Goal: Transaction & Acquisition: Purchase product/service

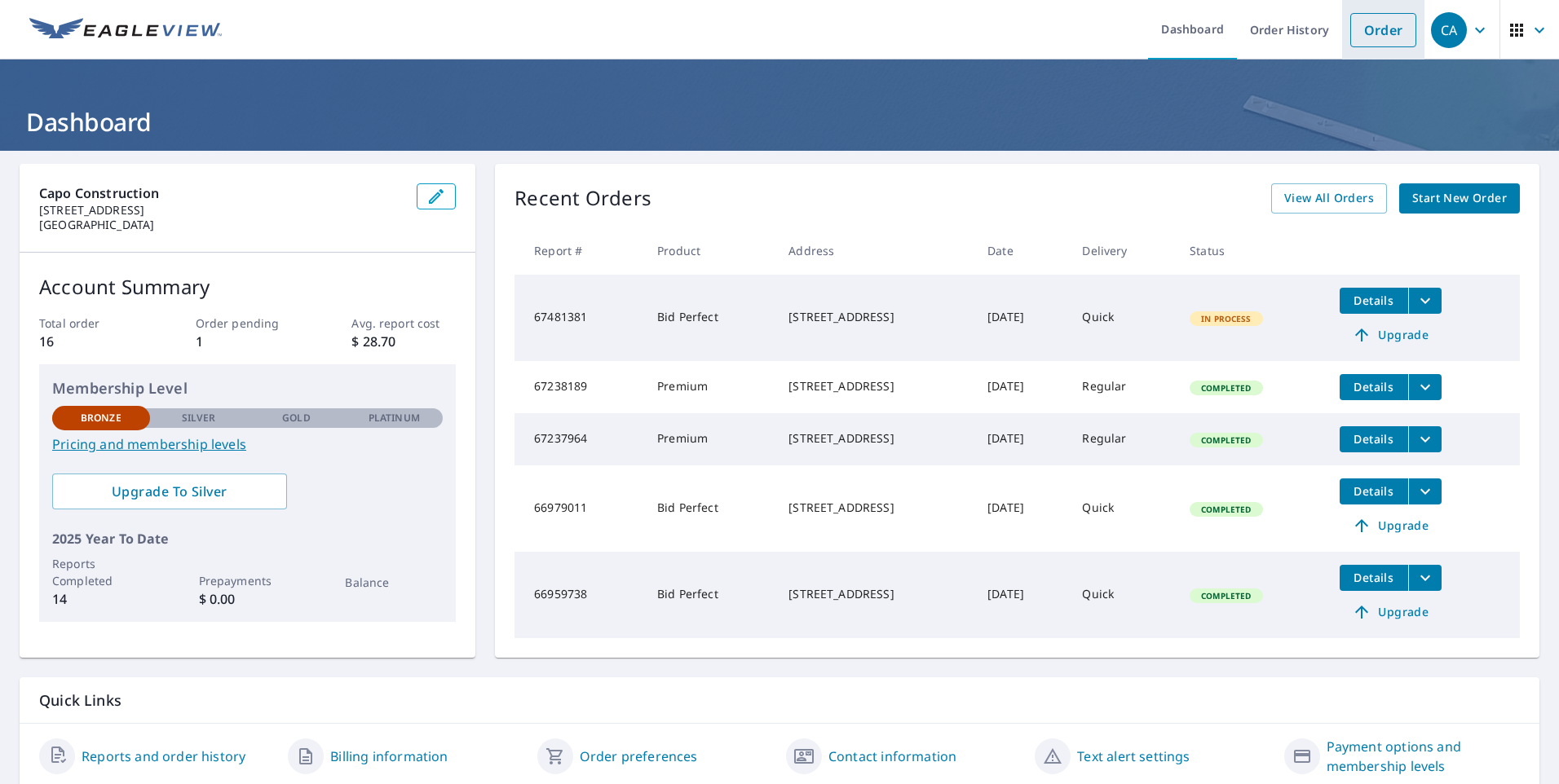
click at [1365, 38] on link "Order" at bounding box center [1383, 30] width 66 height 34
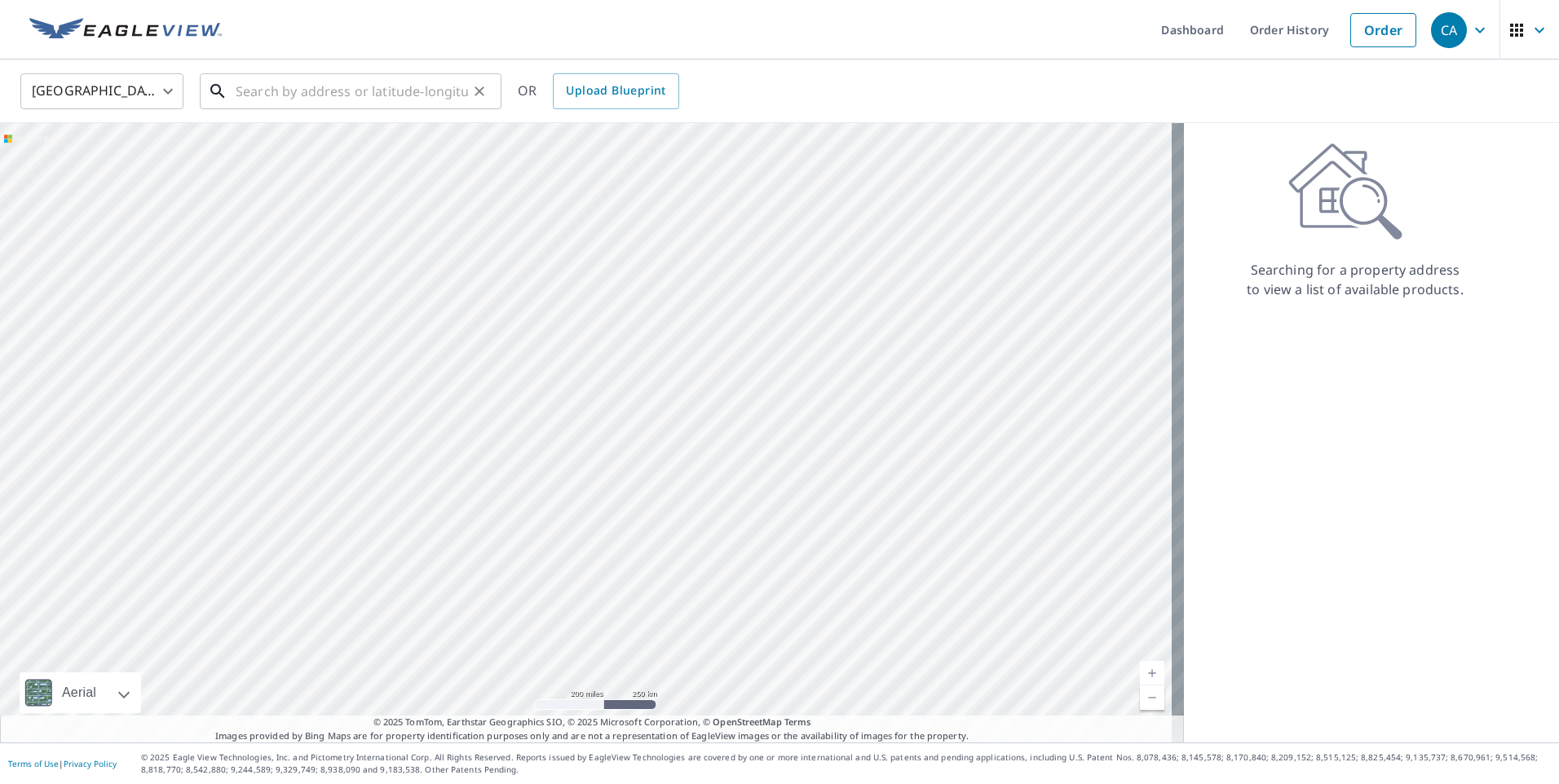
click at [261, 89] on input "text" at bounding box center [351, 92] width 232 height 46
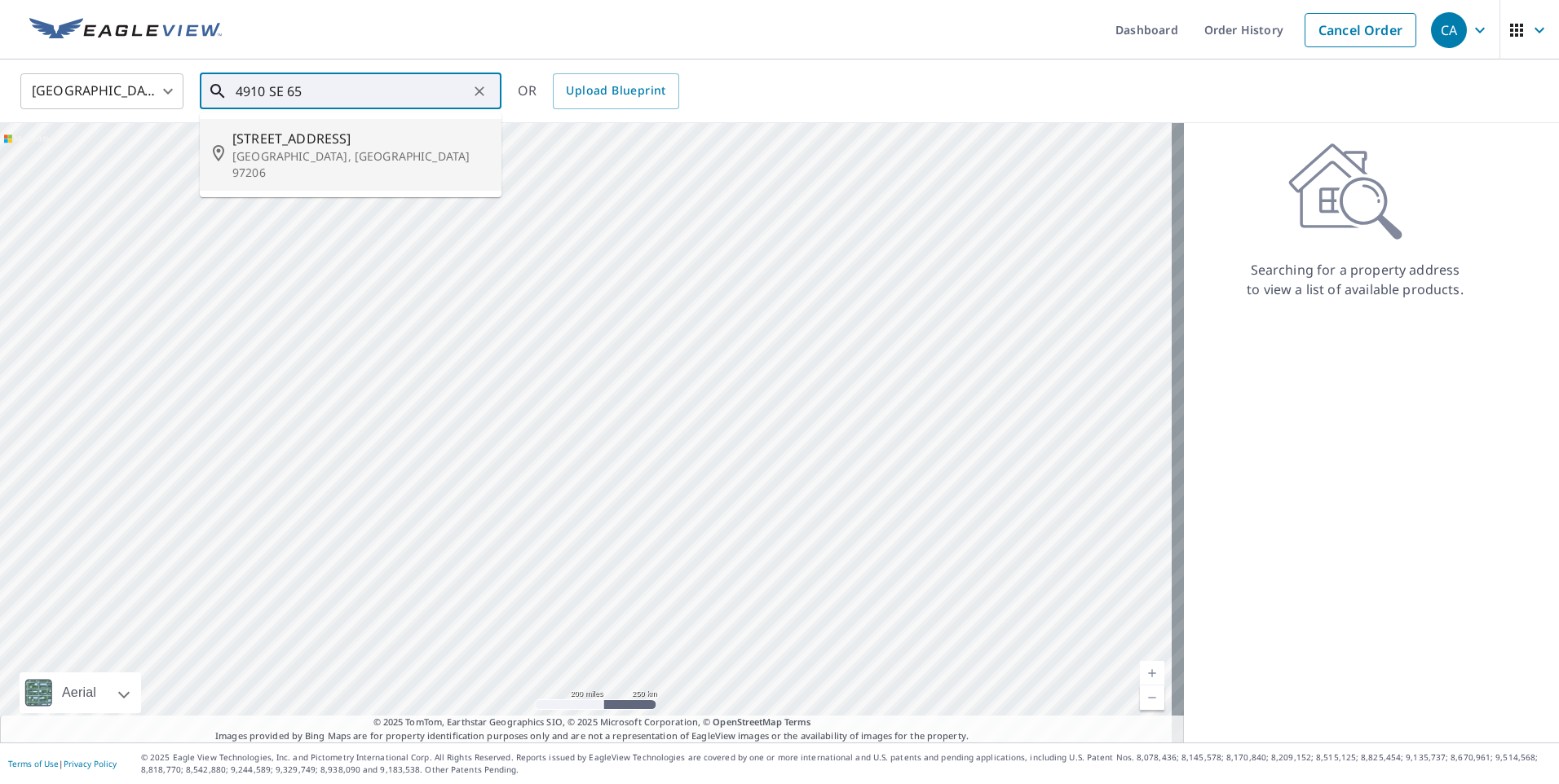
click at [262, 139] on span "[STREET_ADDRESS]" at bounding box center [360, 139] width 256 height 20
type input "[STREET_ADDRESS]"
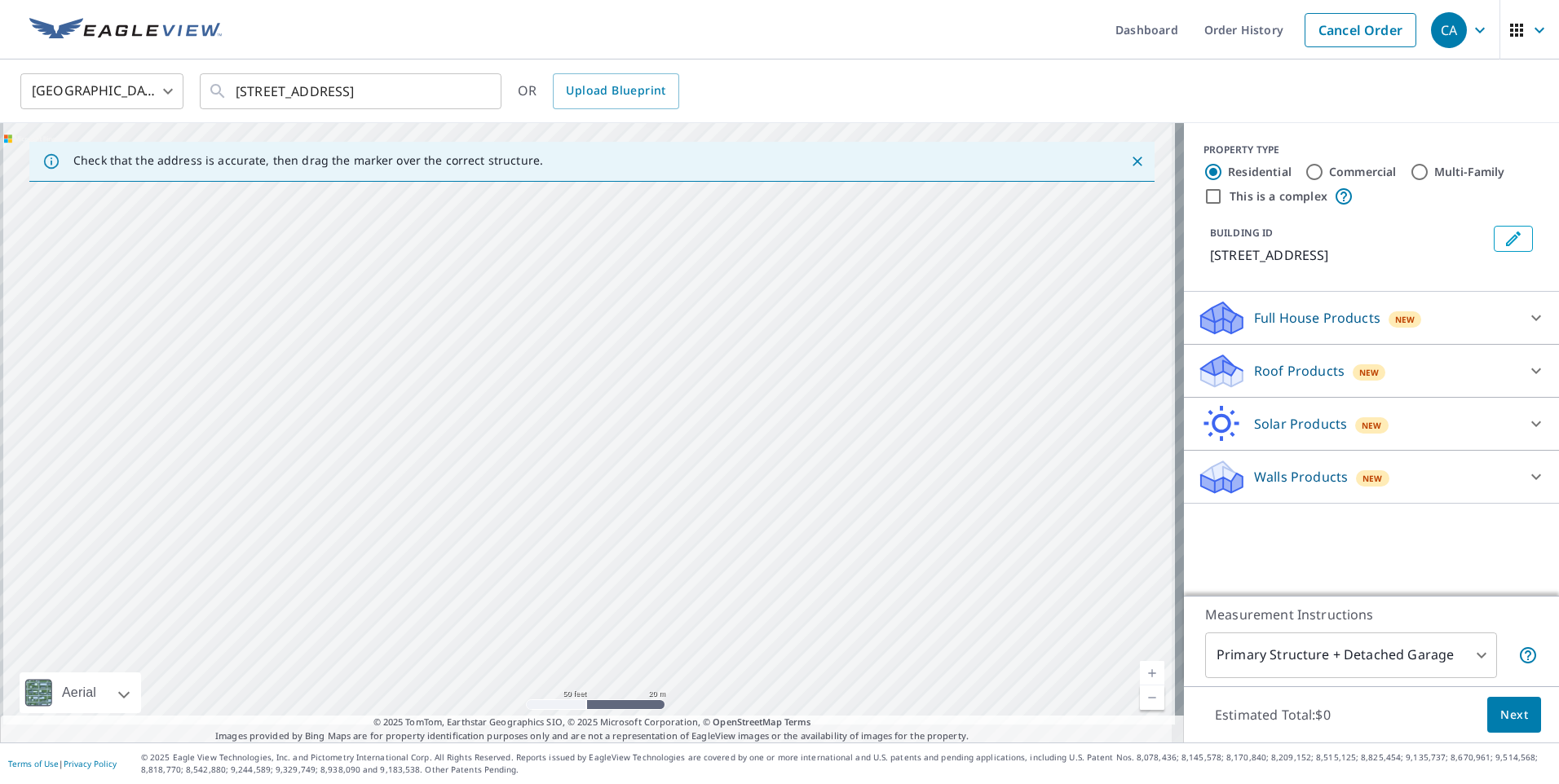
drag, startPoint x: 618, startPoint y: 493, endPoint x: 655, endPoint y: 338, distance: 159.4
click at [655, 338] on div "[STREET_ADDRESS]" at bounding box center [591, 432] width 1183 height 619
drag, startPoint x: 619, startPoint y: 483, endPoint x: 628, endPoint y: 509, distance: 27.5
click at [628, 509] on div "[STREET_ADDRESS]" at bounding box center [591, 432] width 1183 height 619
click at [549, 421] on div "[STREET_ADDRESS]" at bounding box center [591, 432] width 1183 height 619
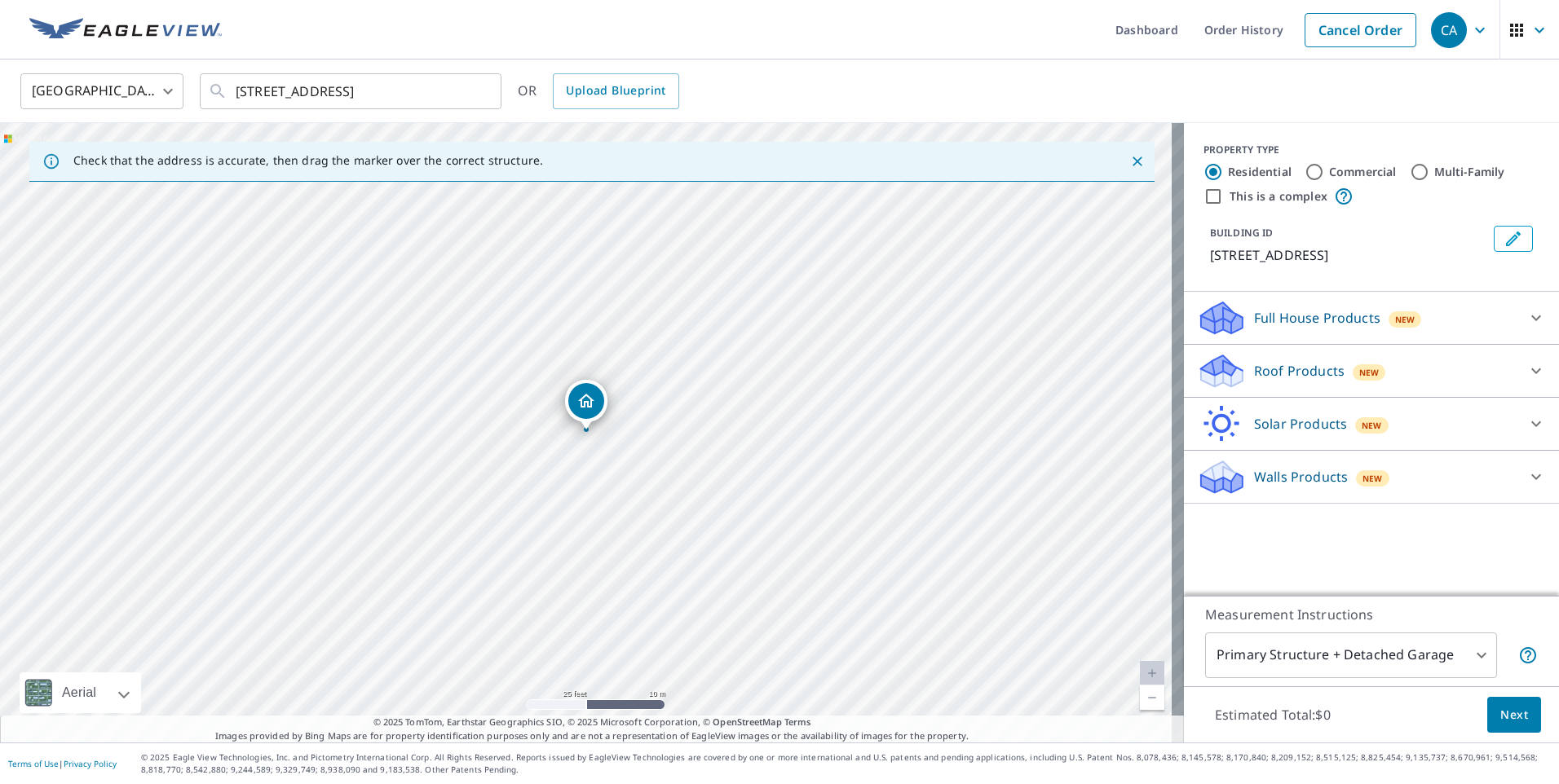
click at [1526, 317] on icon at bounding box center [1536, 318] width 20 height 20
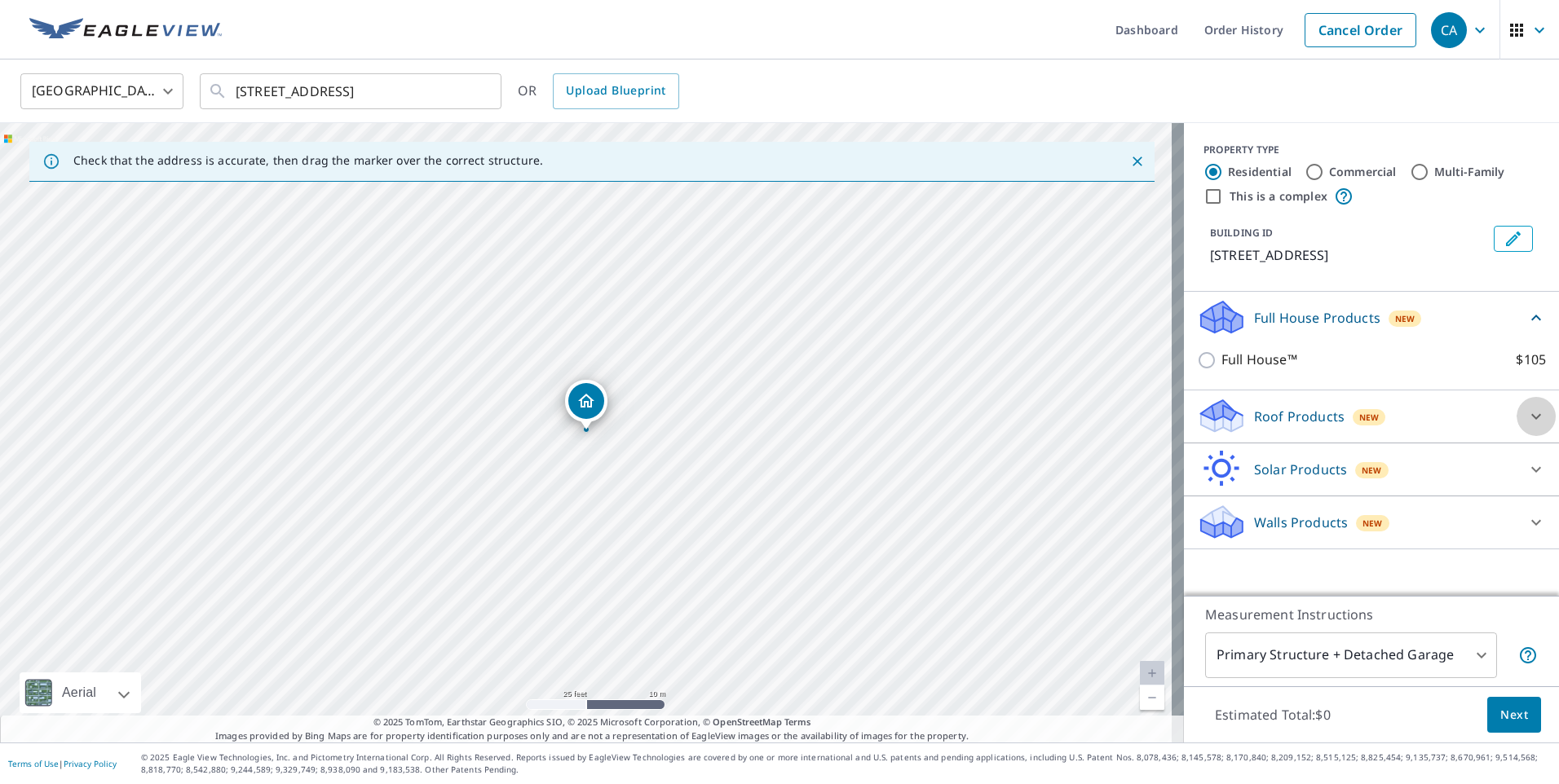
click at [1531, 417] on icon at bounding box center [1536, 416] width 10 height 6
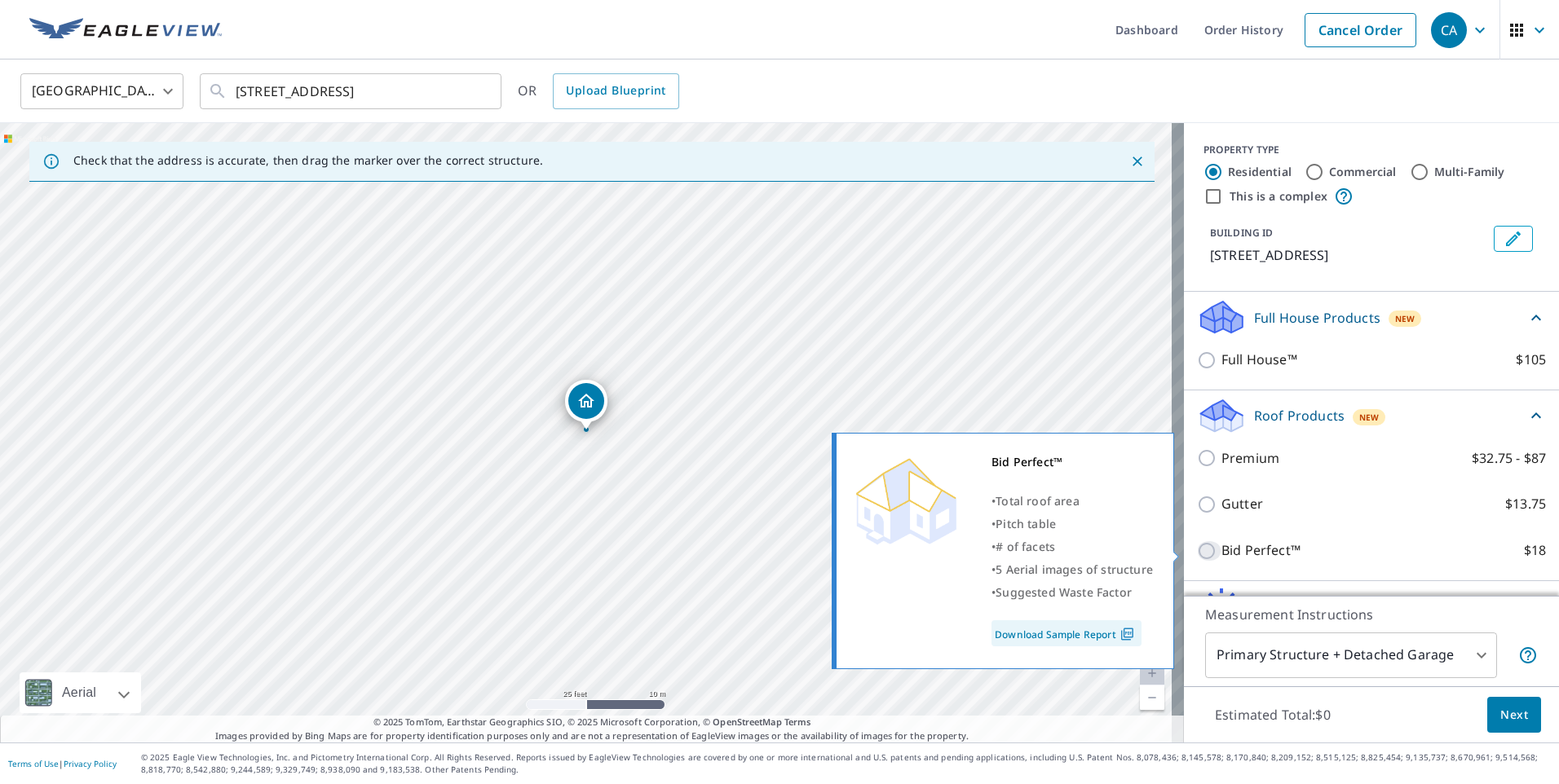
click at [1197, 553] on input "Bid Perfect™ $18" at bounding box center [1209, 551] width 25 height 20
checkbox input "true"
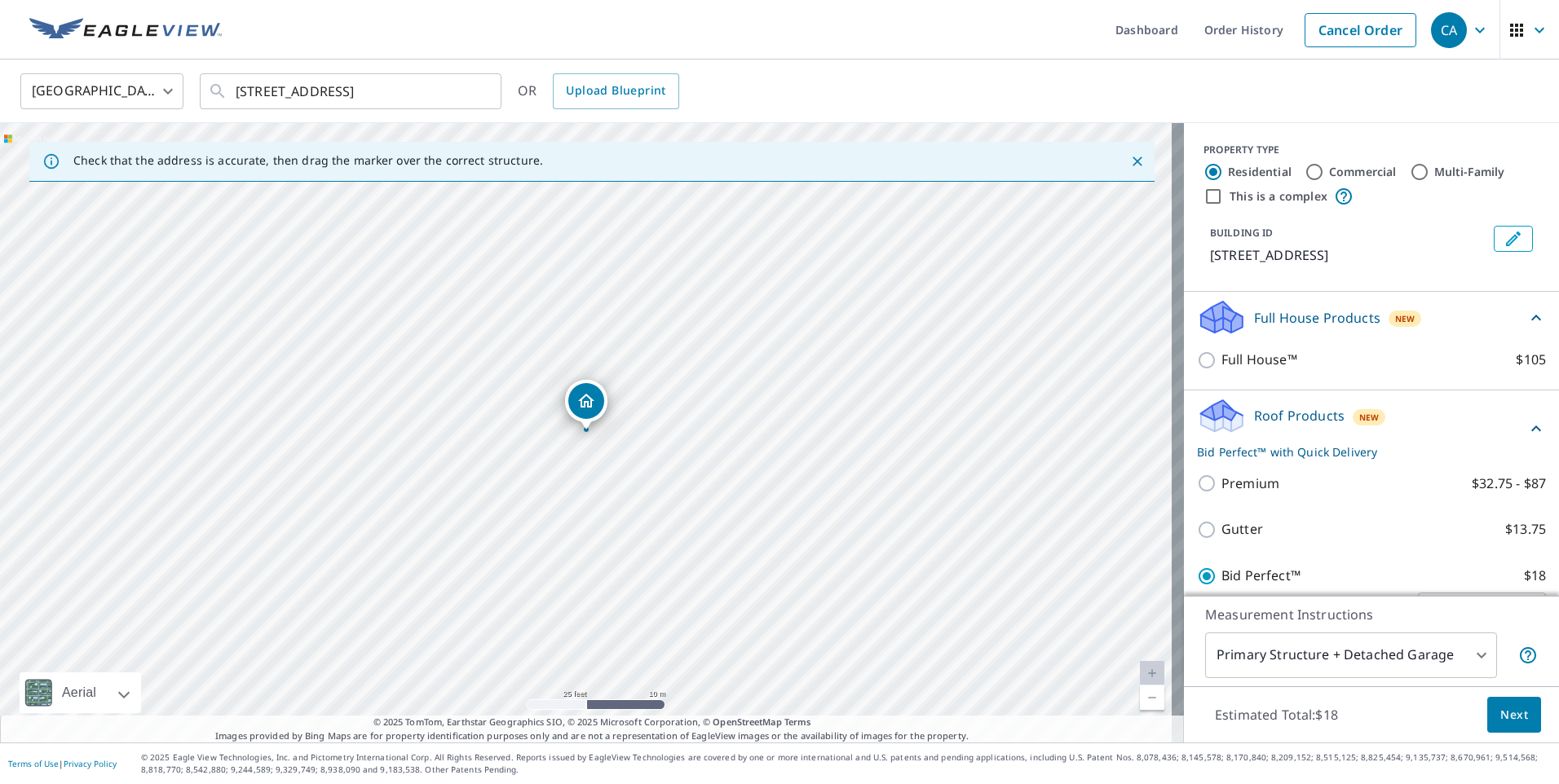
click at [1500, 721] on span "Next" at bounding box center [1514, 715] width 28 height 21
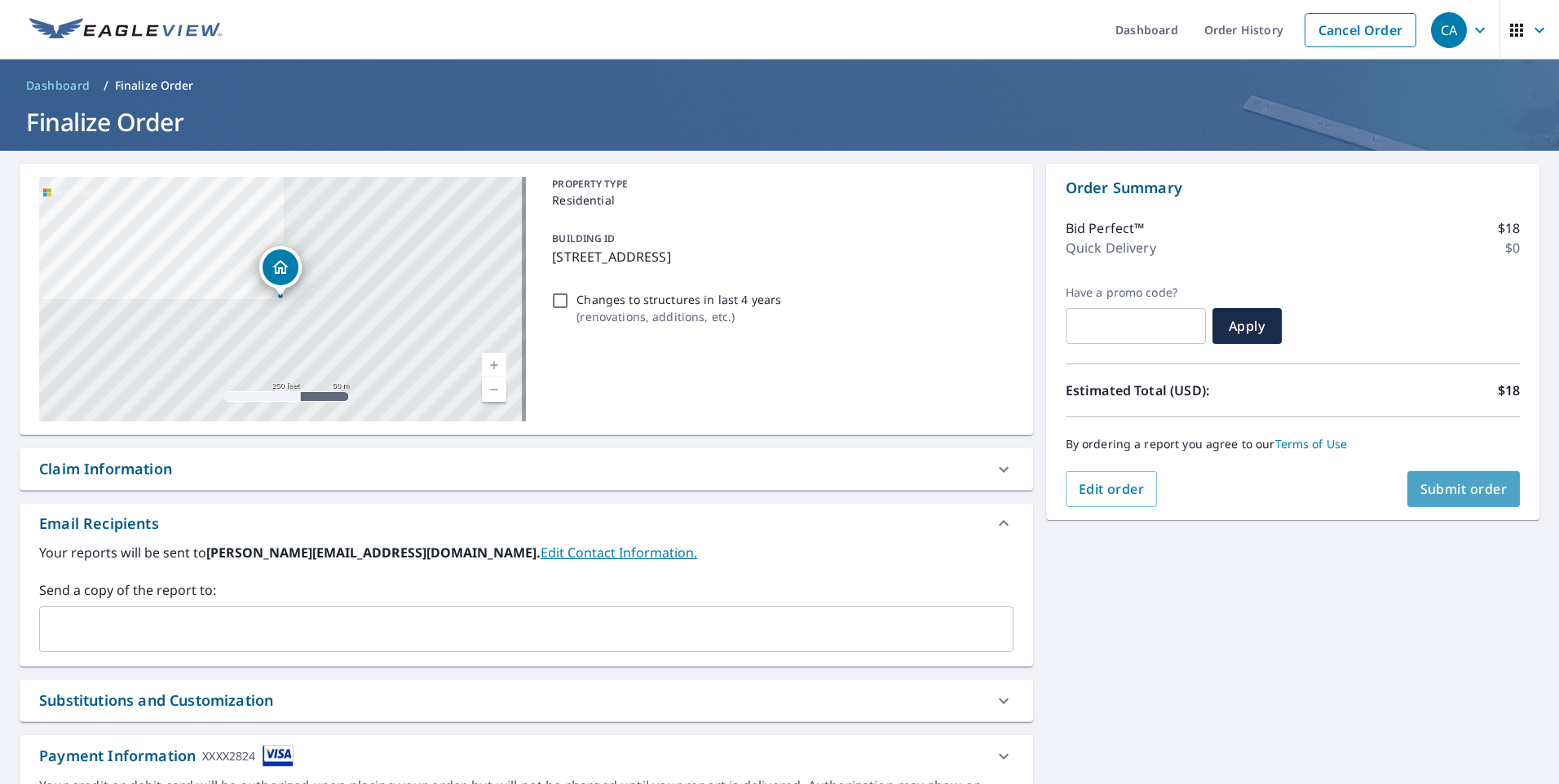
click at [1431, 485] on span "Submit order" at bounding box center [1464, 490] width 87 height 18
